Goal: Find contact information: Find contact information

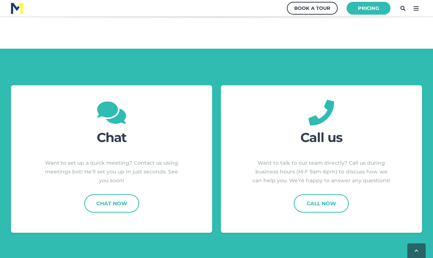
scroll to position [188, 0]
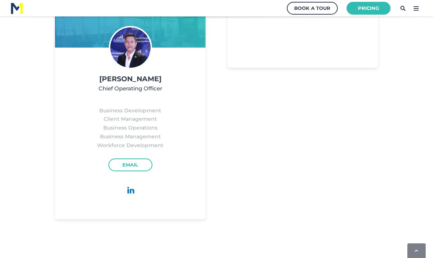
scroll to position [952, 0]
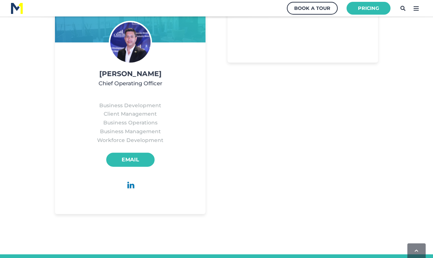
click at [126, 161] on link "Email" at bounding box center [130, 160] width 48 height 14
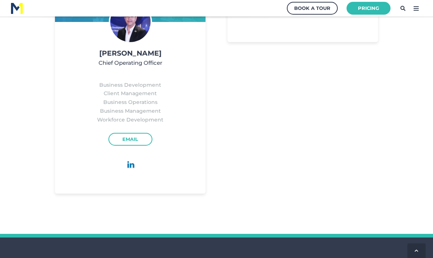
scroll to position [962, 0]
